Goal: Task Accomplishment & Management: Complete application form

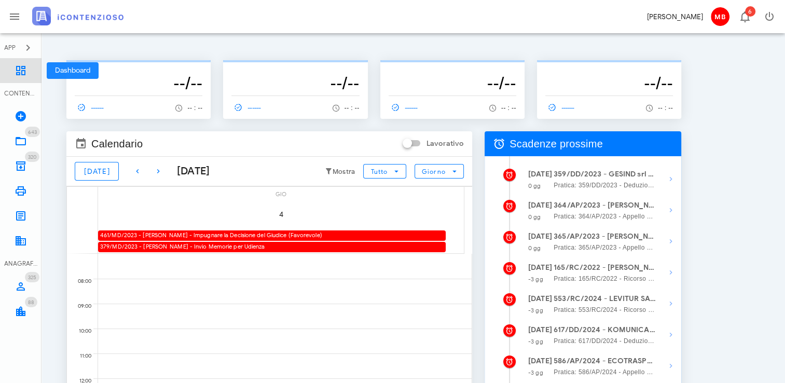
click at [18, 70] on icon at bounding box center [21, 70] width 12 height 12
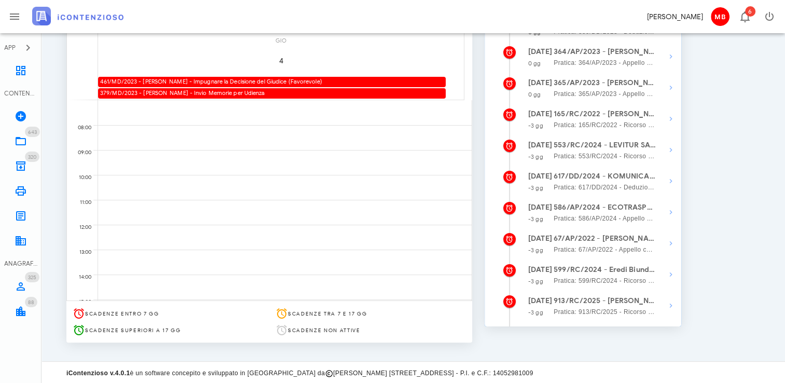
scroll to position [155, 0]
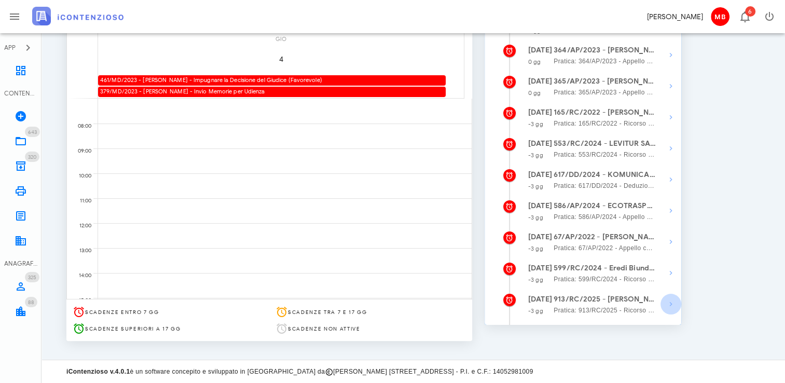
click at [669, 304] on icon "button" at bounding box center [671, 304] width 12 height 12
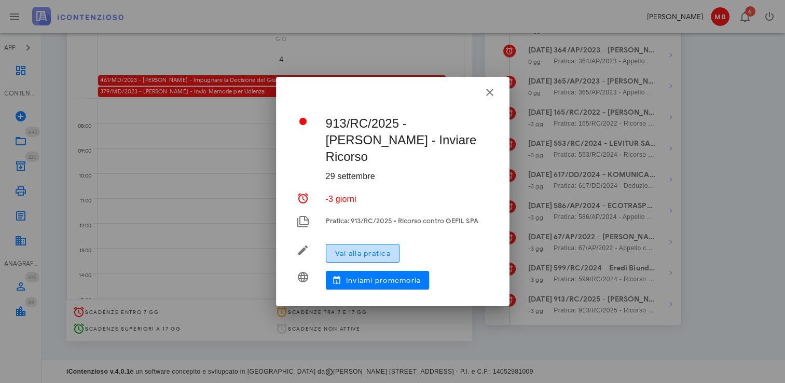
click at [385, 249] on span "Vai alla pratica" at bounding box center [363, 253] width 56 height 9
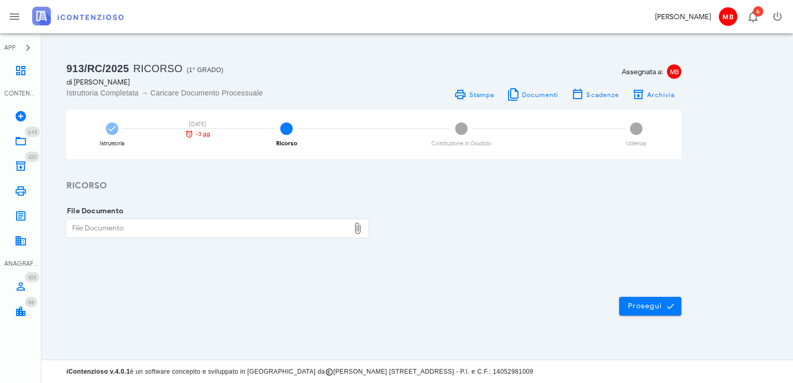
click at [282, 223] on div "File Documento" at bounding box center [208, 228] width 282 height 17
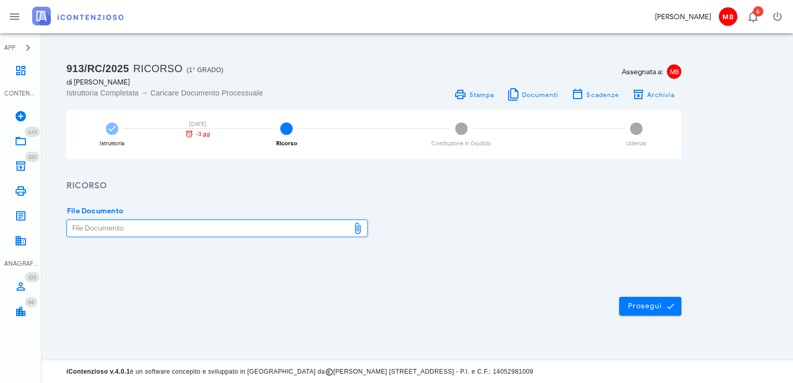
type input "C:\fakepath\ricorso_giannini.pdf"
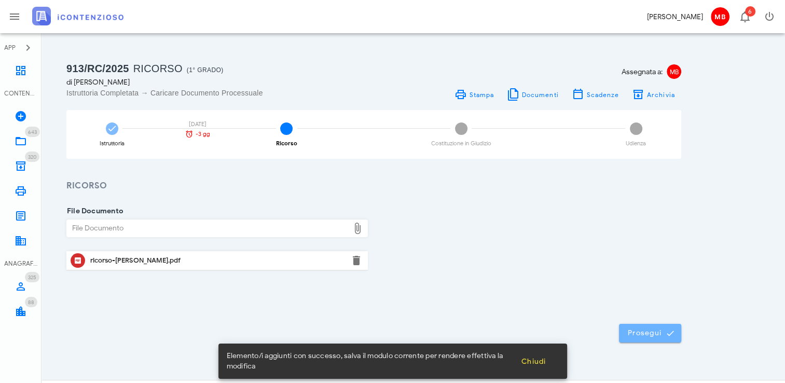
click at [650, 331] on span "Prosegui" at bounding box center [650, 332] width 46 height 9
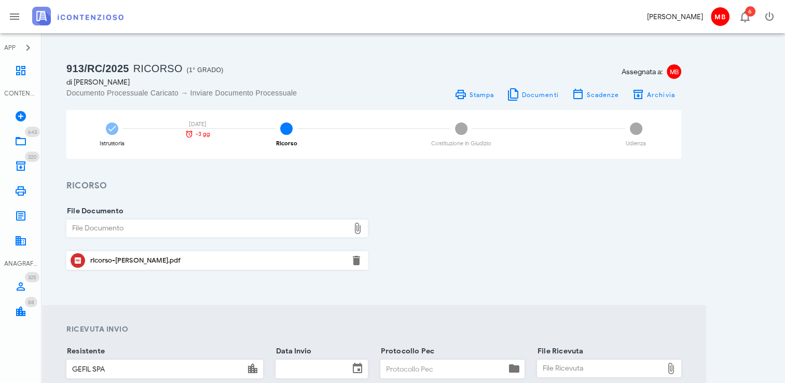
click at [282, 364] on input "Data Invio" at bounding box center [312, 369] width 73 height 18
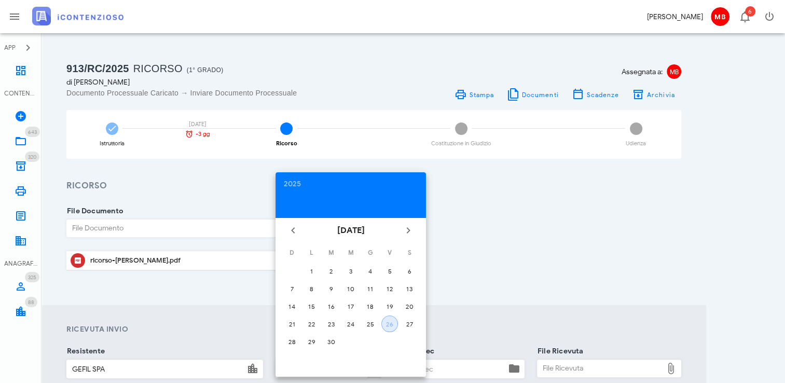
drag, startPoint x: 386, startPoint y: 318, endPoint x: 399, endPoint y: 334, distance: 20.7
click at [389, 322] on button "26" at bounding box center [389, 323] width 17 height 17
type input "26/09/2025"
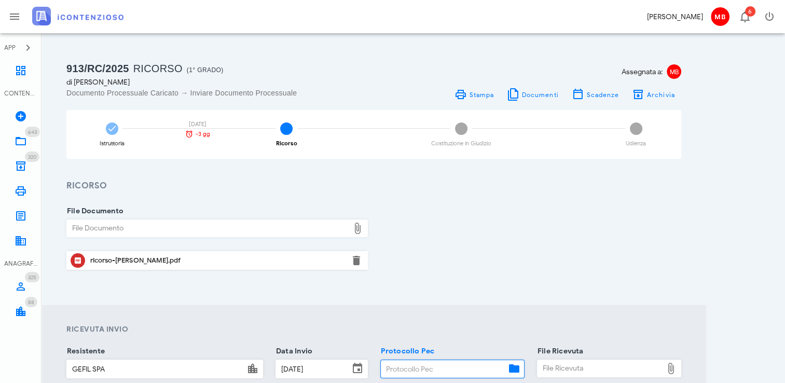
click at [414, 364] on input "Protocollo Pec" at bounding box center [443, 369] width 125 height 18
click at [419, 370] on input "Protocollo Pec" at bounding box center [443, 369] width 125 height 18
type input "tt"
click at [553, 364] on div "File Ricevuta" at bounding box center [600, 368] width 125 height 17
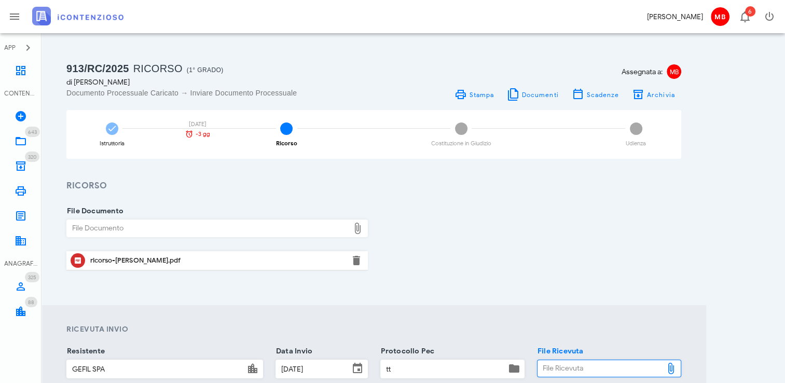
type input "C:\fakepath\consegna.eml"
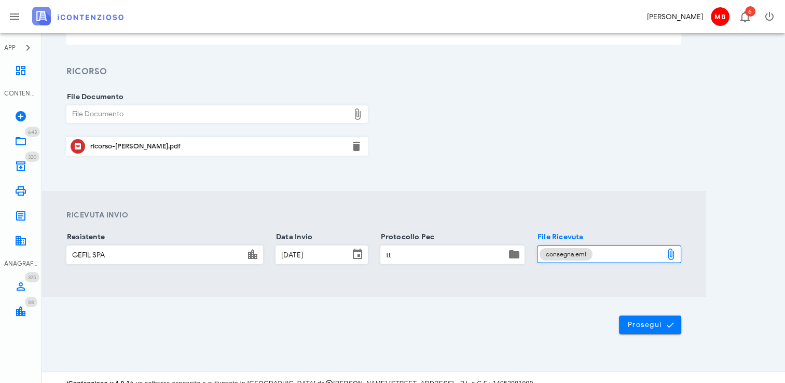
scroll to position [125, 0]
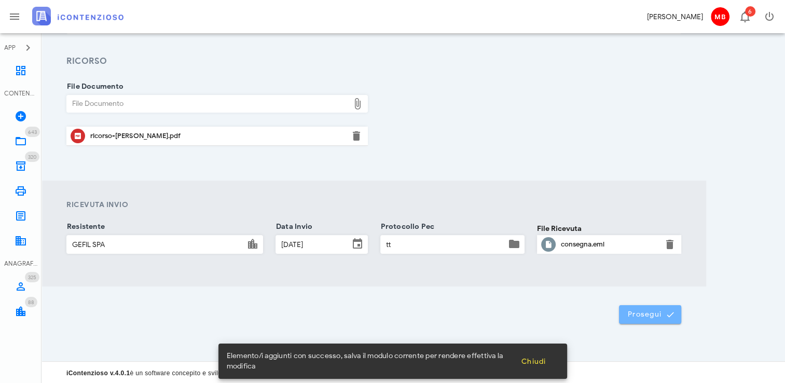
click at [667, 310] on icon "submit" at bounding box center [670, 314] width 9 height 9
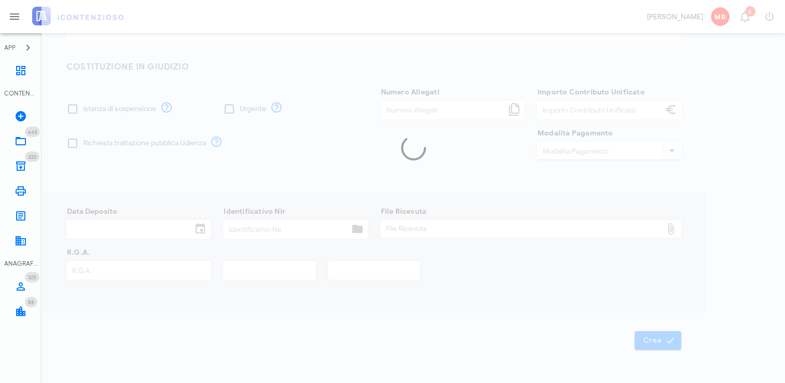
type input "30,00"
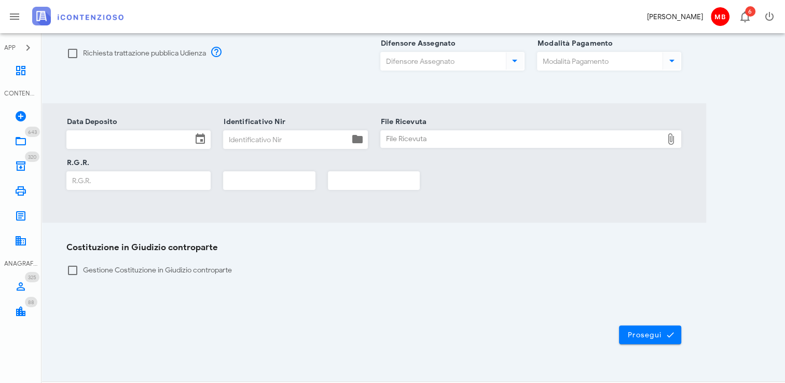
scroll to position [229, 0]
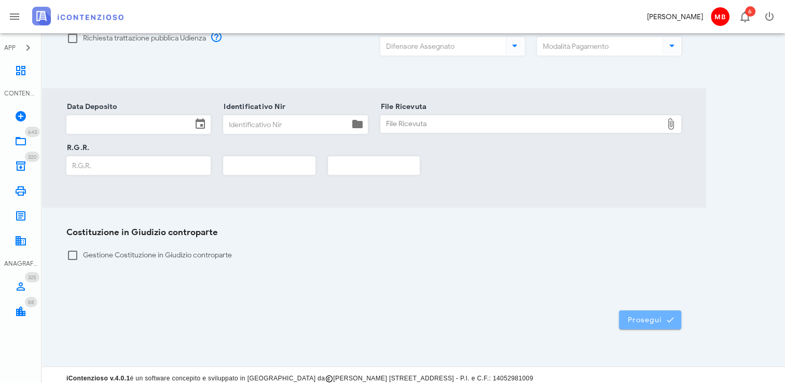
click at [672, 315] on icon "submit" at bounding box center [670, 319] width 9 height 9
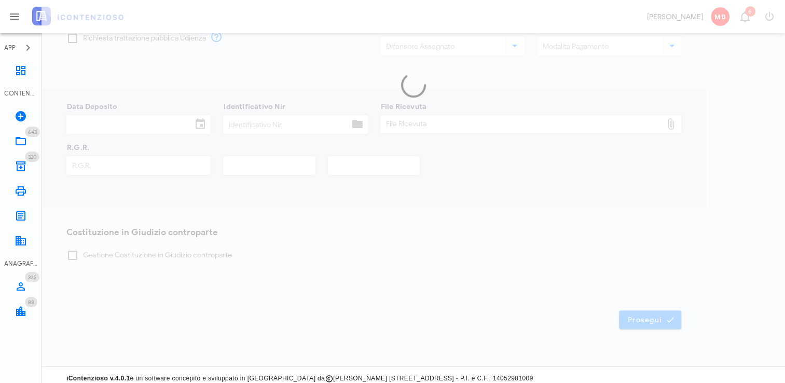
scroll to position [0, 0]
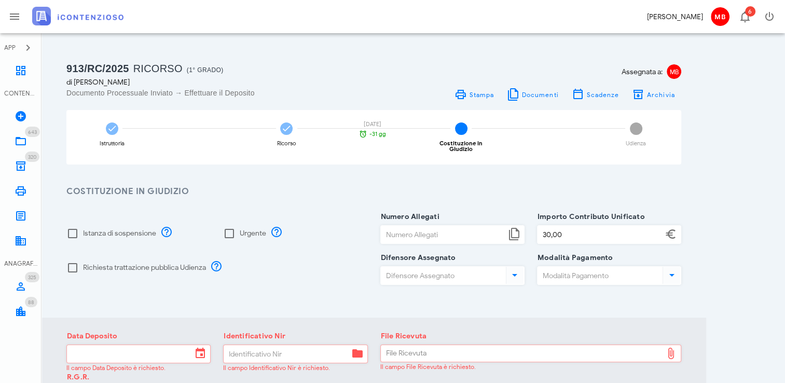
click at [710, 302] on div "913/RC/2025 Ricorso (1° Grado) di Laura Giannini Documento Processuale Inviato …" at bounding box center [413, 315] width 719 height 538
